Goal: Information Seeking & Learning: Find specific fact

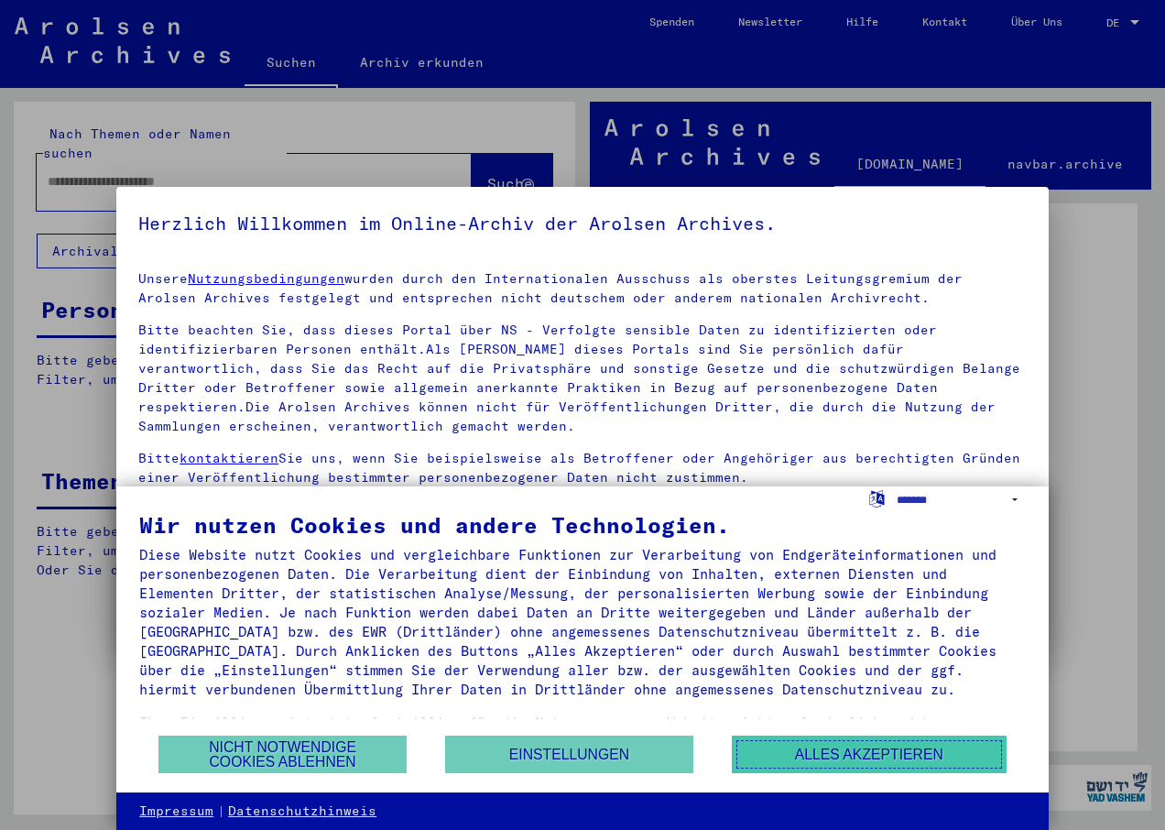
click at [871, 753] on button "Alles akzeptieren" at bounding box center [869, 755] width 275 height 38
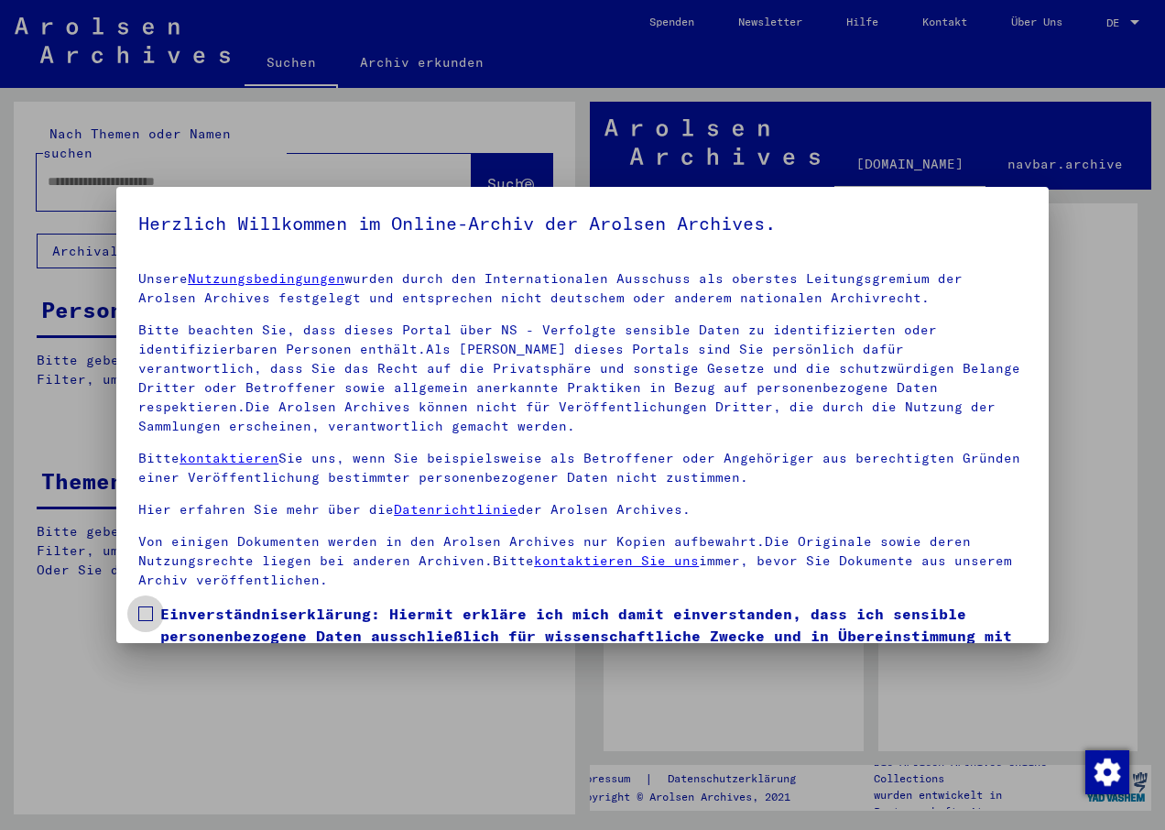
click at [143, 612] on span at bounding box center [145, 614] width 15 height 15
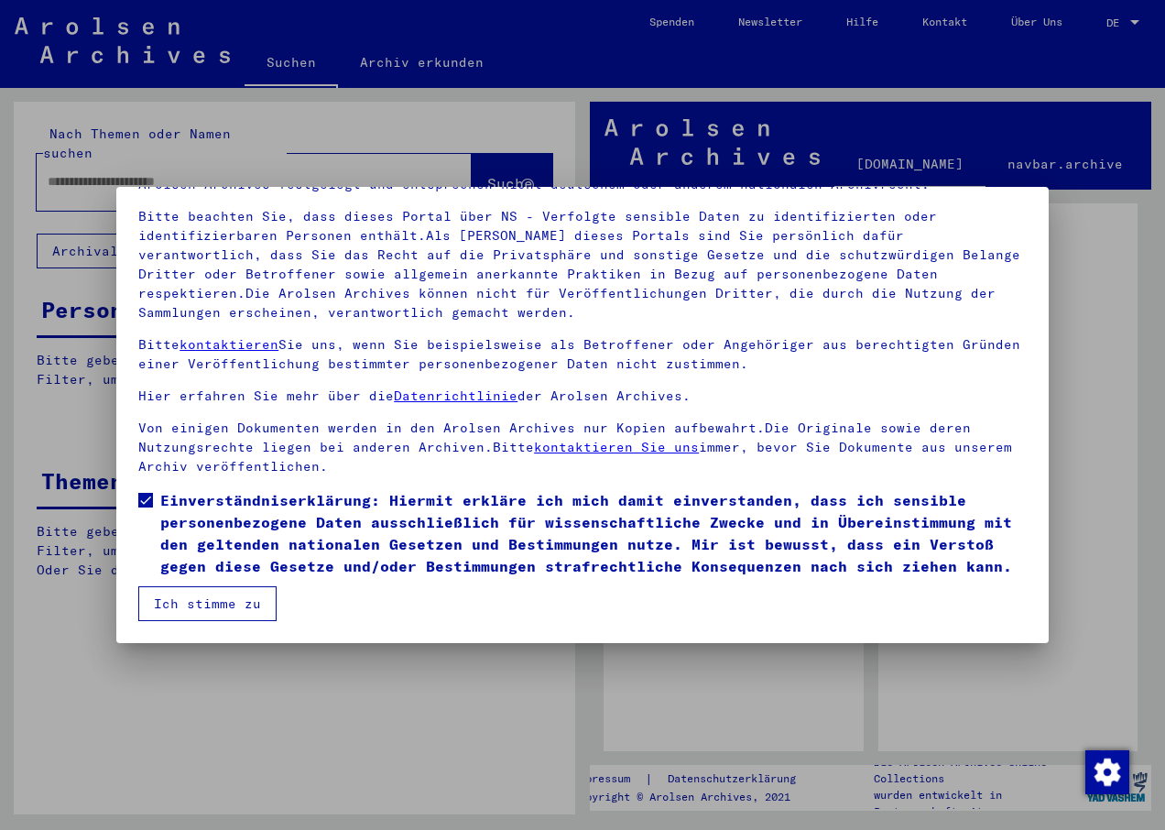
click at [220, 603] on button "Ich stimme zu" at bounding box center [207, 603] width 138 height 35
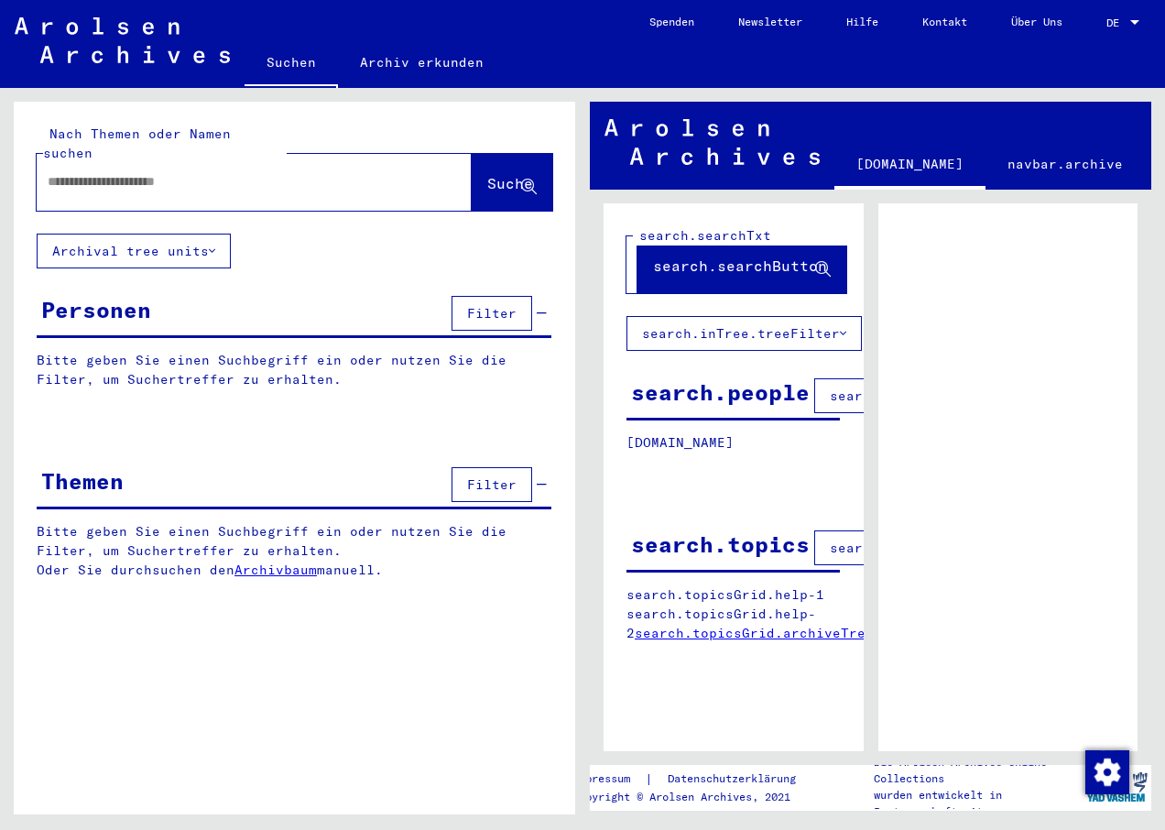
click at [202, 172] on input "text" at bounding box center [238, 181] width 380 height 19
type input "*********"
click at [493, 174] on span "Suche" at bounding box center [510, 183] width 46 height 18
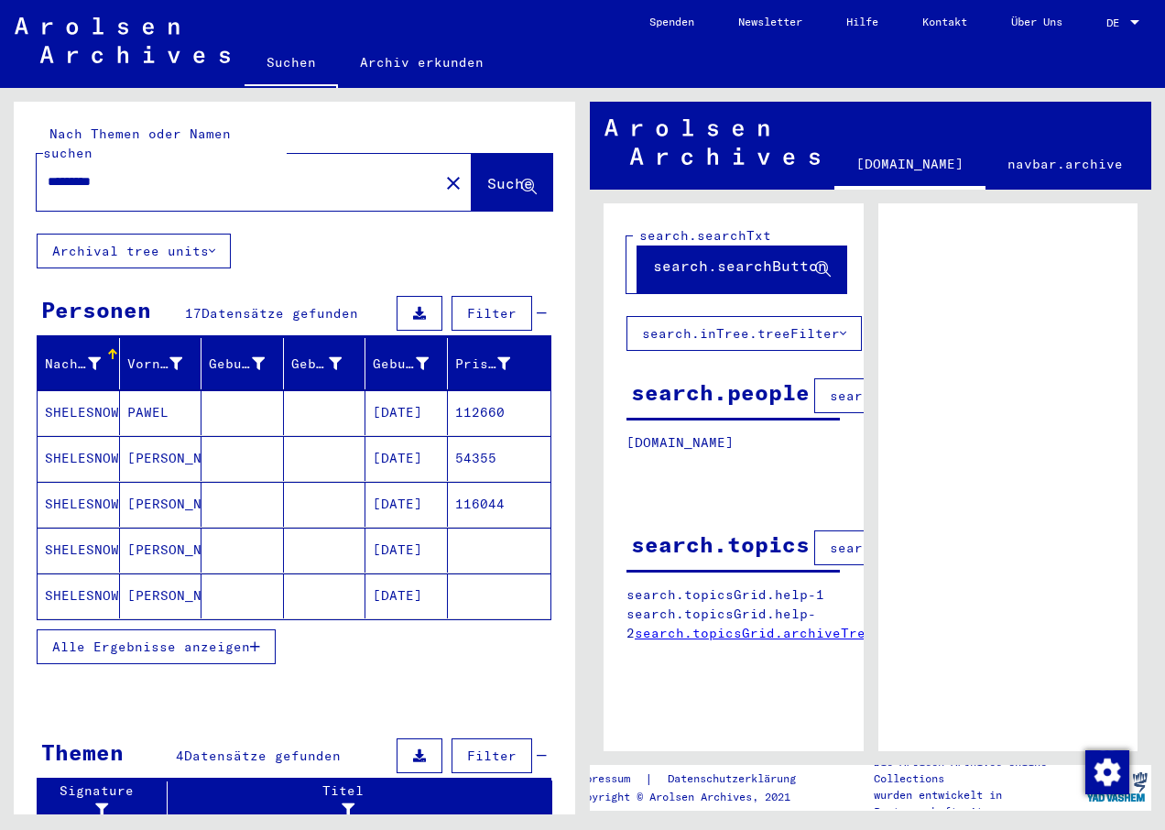
click at [166, 639] on span "Alle Ergebnisse anzeigen" at bounding box center [151, 647] width 198 height 16
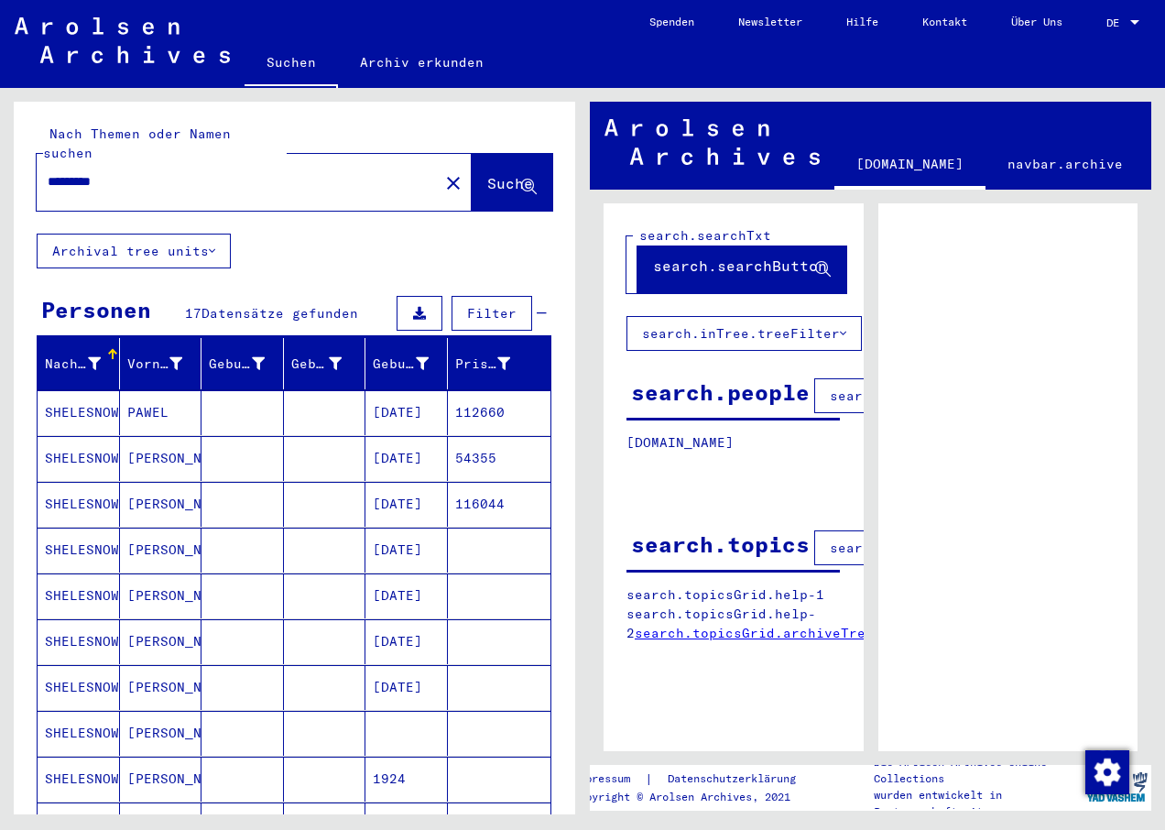
drag, startPoint x: 500, startPoint y: 391, endPoint x: 444, endPoint y: 388, distance: 56.0
click at [448, 390] on mat-cell "112660" at bounding box center [500, 412] width 104 height 45
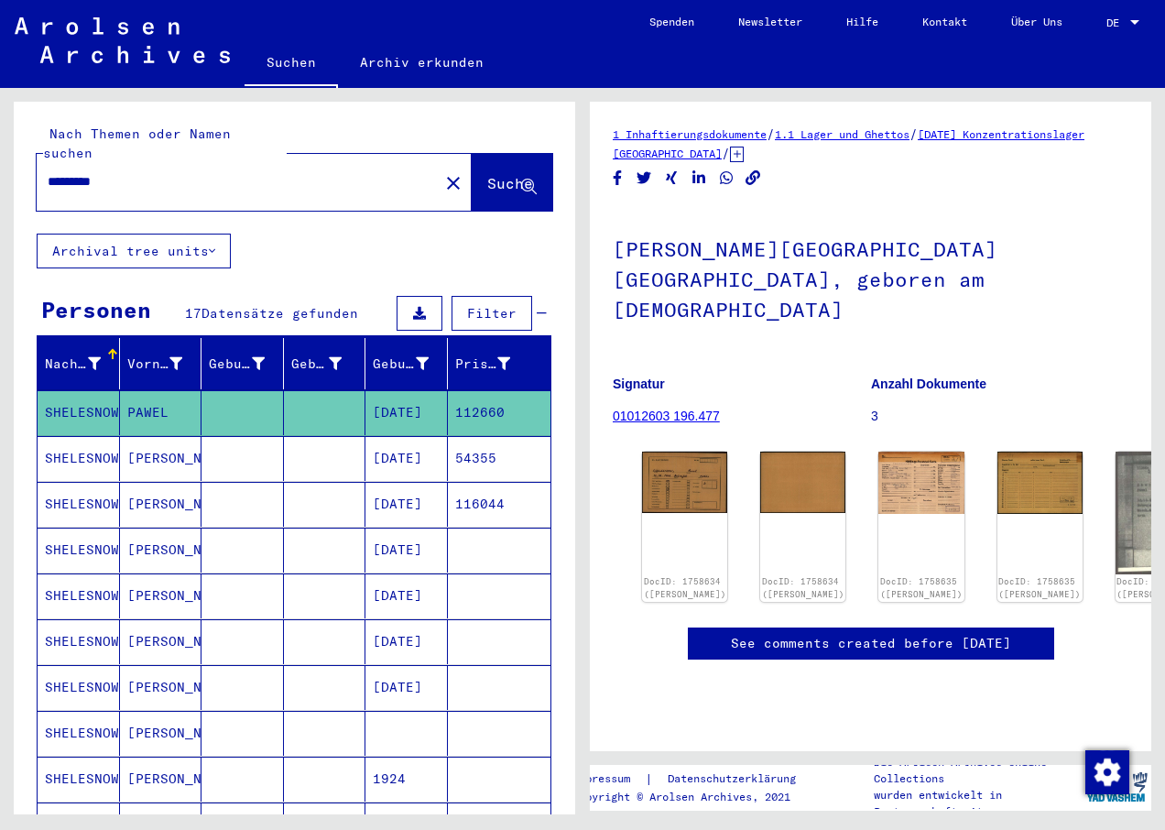
drag, startPoint x: 494, startPoint y: 438, endPoint x: 441, endPoint y: 445, distance: 53.6
click at [448, 445] on mat-cell "54355" at bounding box center [500, 458] width 104 height 45
